Goal: Check status: Check status

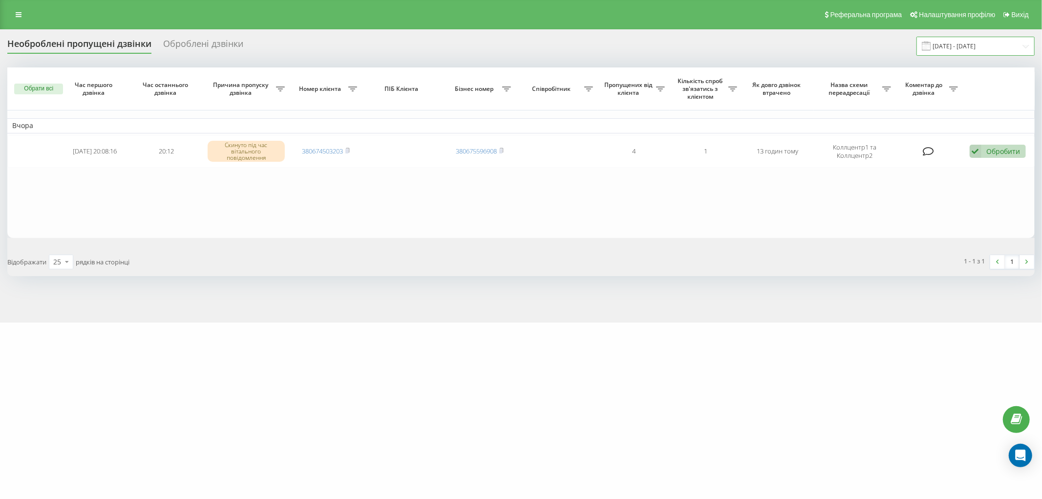
click at [991, 50] on input "20.09.2025 - 20.09.2025" at bounding box center [975, 46] width 118 height 19
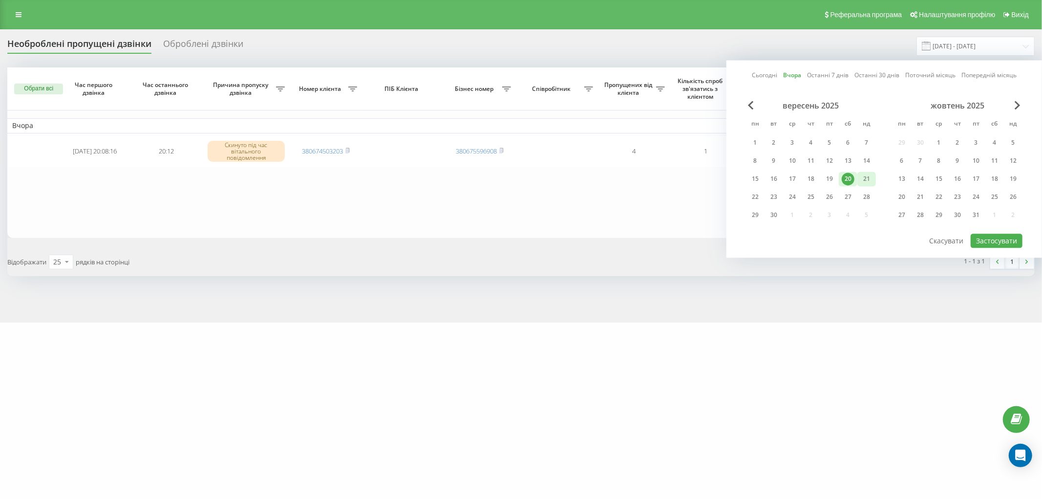
click at [869, 174] on div "21" at bounding box center [866, 178] width 13 height 13
click at [988, 242] on button "Застосувати" at bounding box center [996, 240] width 52 height 14
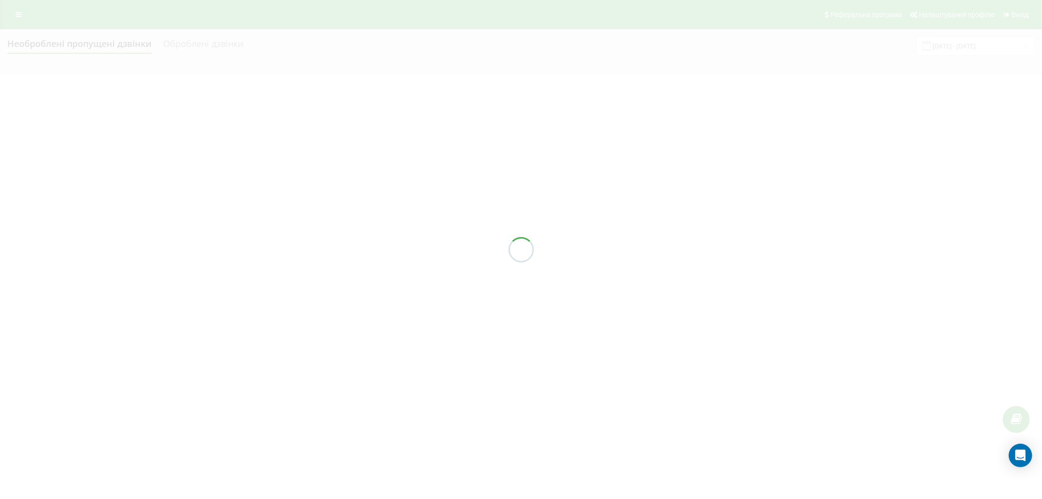
type input "[DATE] - [DATE]"
